Goal: Check status

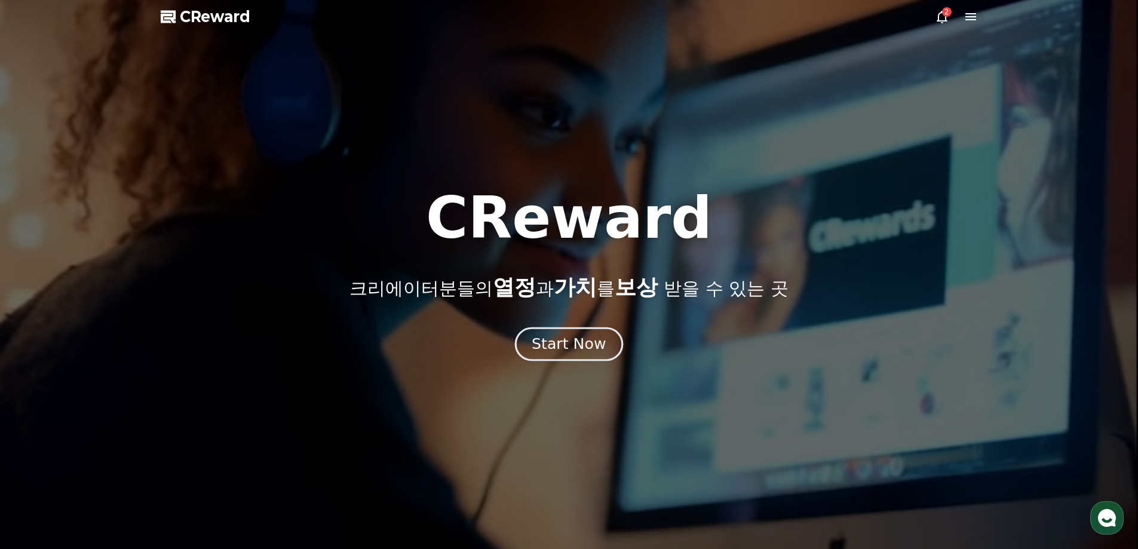
click at [535, 342] on button "Start Now" at bounding box center [569, 344] width 108 height 34
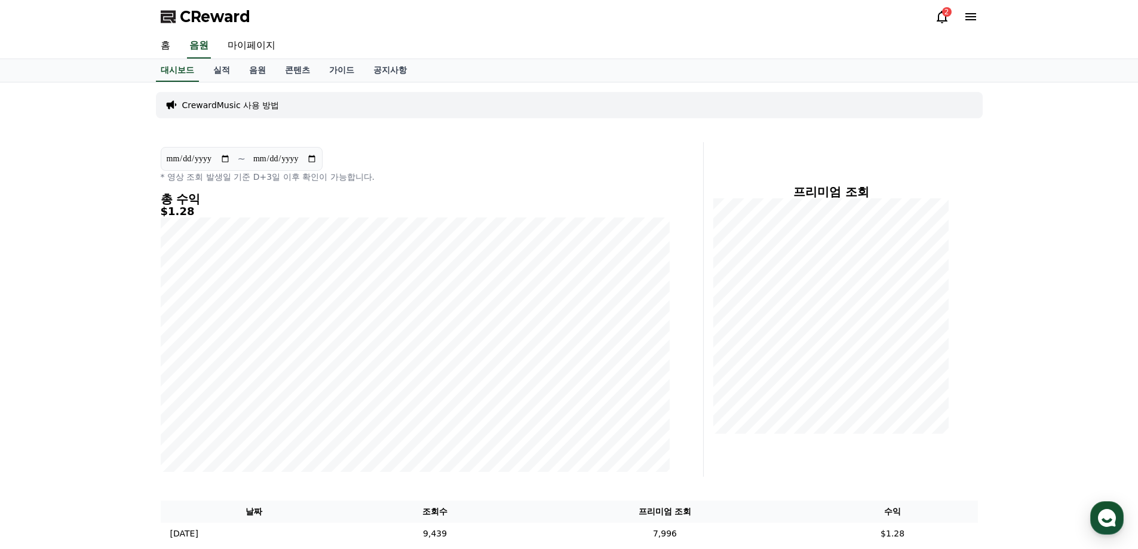
click at [933, 11] on div "CReward 2" at bounding box center [569, 16] width 836 height 33
click at [942, 15] on div "2" at bounding box center [947, 12] width 10 height 10
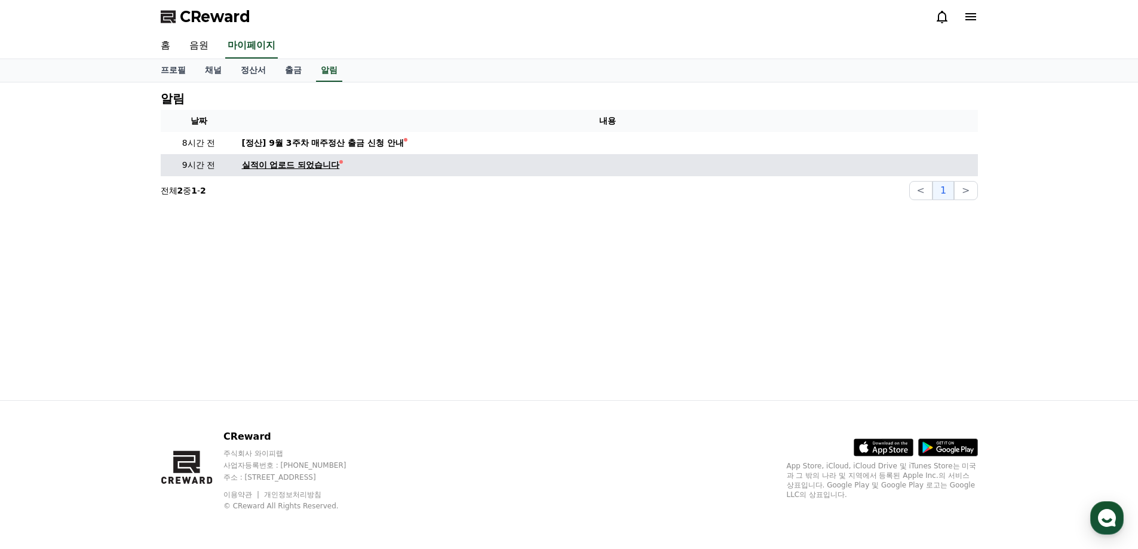
click at [310, 168] on div "실적이 업로드 되었습니다" at bounding box center [291, 165] width 98 height 13
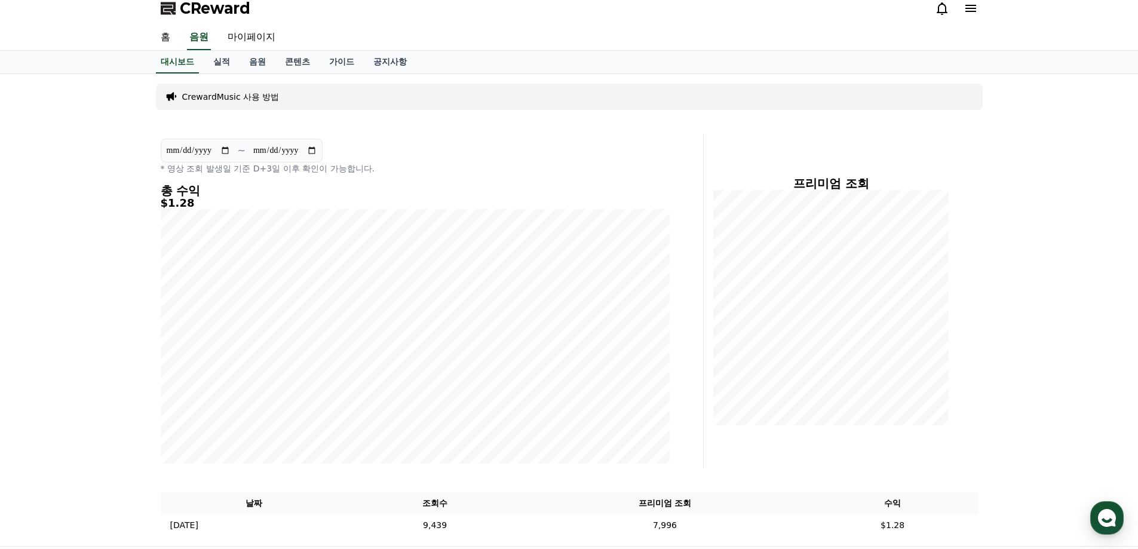
scroll to position [154, 0]
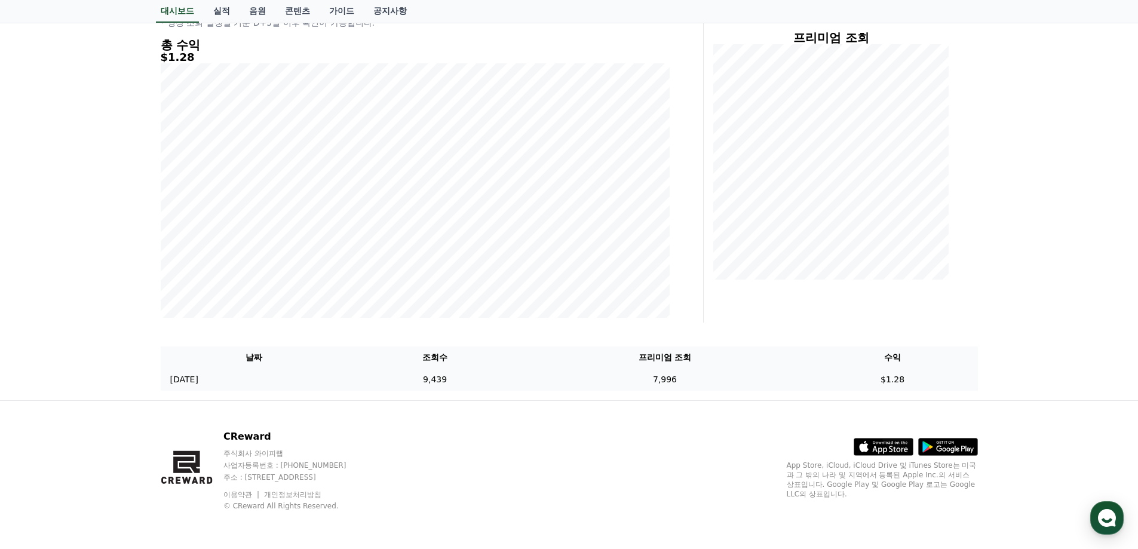
click at [475, 387] on td "9,439" at bounding box center [435, 379] width 174 height 22
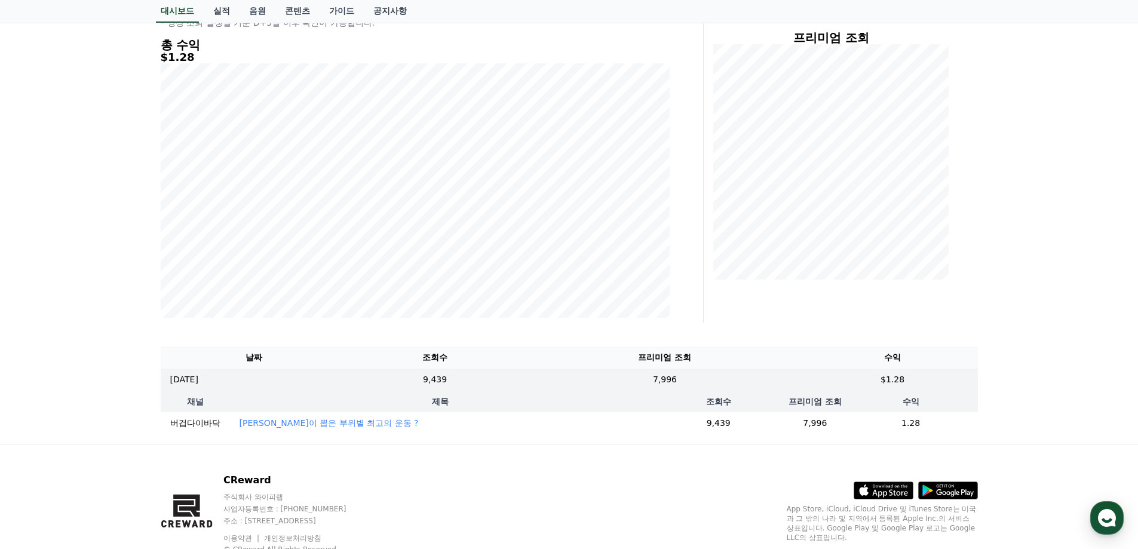
click at [225, 425] on td "버겁다이바닥" at bounding box center [195, 423] width 69 height 22
